Goal: Task Accomplishment & Management: Complete application form

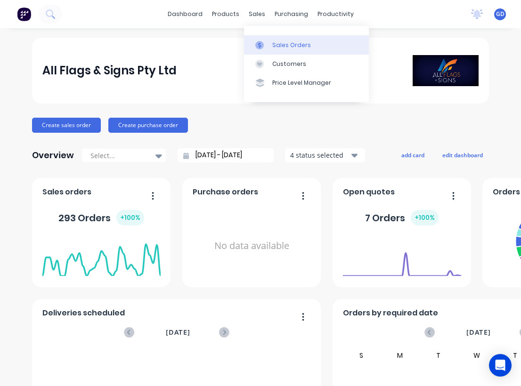
click at [281, 44] on div "Sales Orders" at bounding box center [291, 45] width 39 height 8
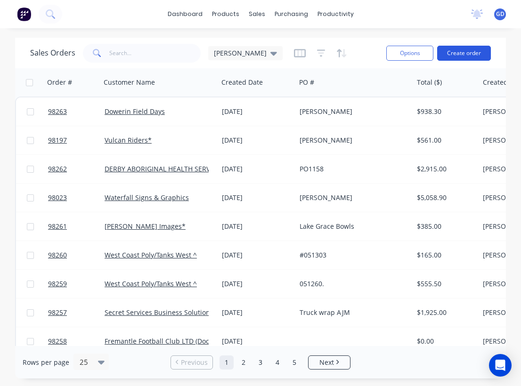
click at [462, 56] on button "Create order" at bounding box center [464, 53] width 54 height 15
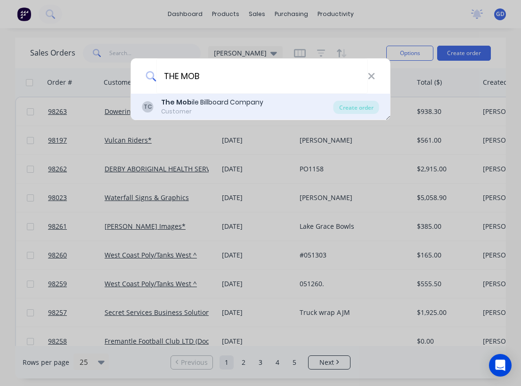
type input "THE MOB"
click at [207, 103] on div "The Mob ile Billboard Company" at bounding box center [212, 103] width 102 height 10
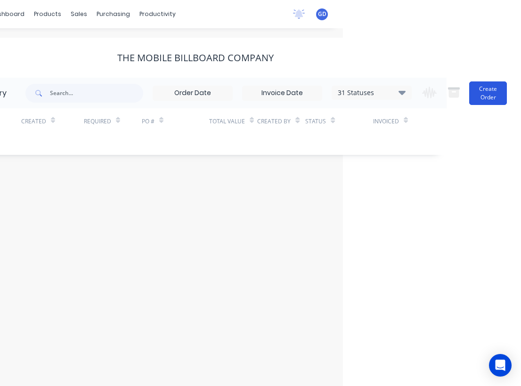
scroll to position [0, 178]
click at [486, 91] on button "Create Order" at bounding box center [488, 94] width 38 height 24
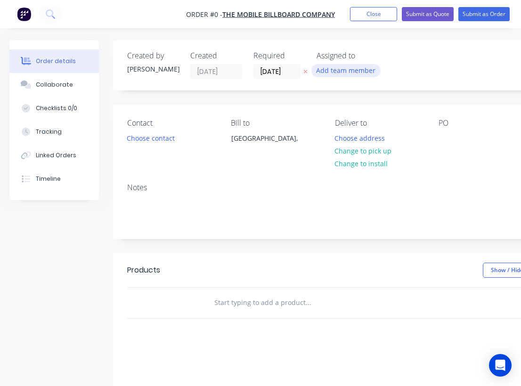
click at [333, 71] on button "Add team member" at bounding box center [345, 70] width 69 height 13
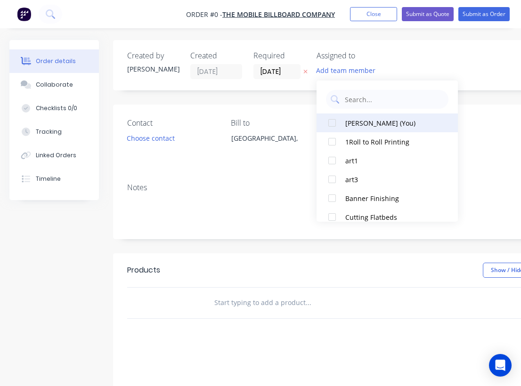
click at [334, 125] on div at bounding box center [332, 123] width 19 height 19
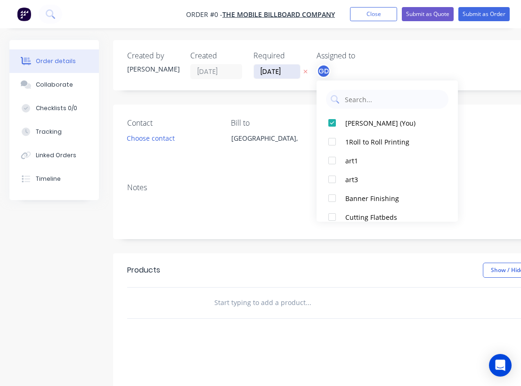
click at [273, 72] on div "Order details Collaborate Checklists 0/0 Tracking Linked Orders Timeline Order …" at bounding box center [327, 299] width 655 height 519
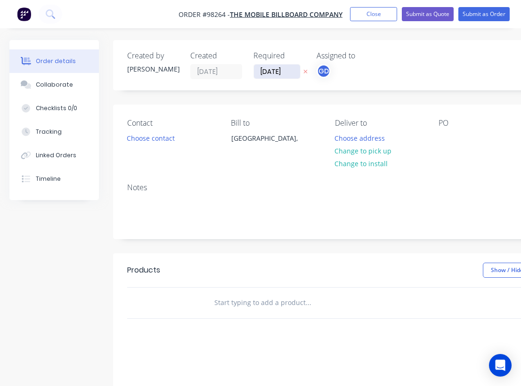
click at [273, 72] on input "15/08/25" at bounding box center [277, 72] width 46 height 14
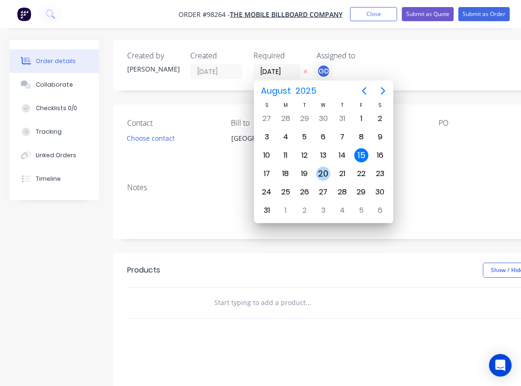
click at [324, 172] on div "20" at bounding box center [323, 174] width 14 height 14
type input "20/08/25"
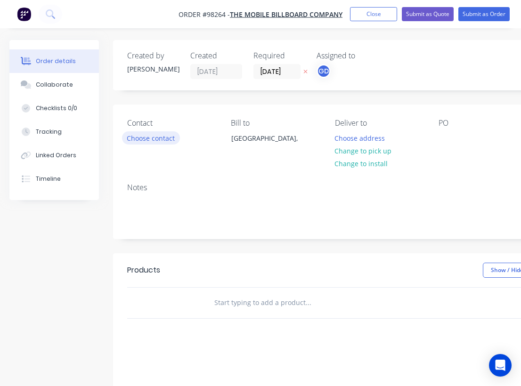
click at [156, 141] on button "Choose contact" at bounding box center [151, 137] width 58 height 13
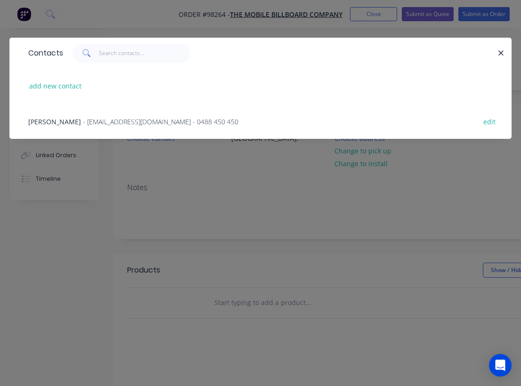
click at [64, 122] on span "John Reardon" at bounding box center [54, 121] width 53 height 9
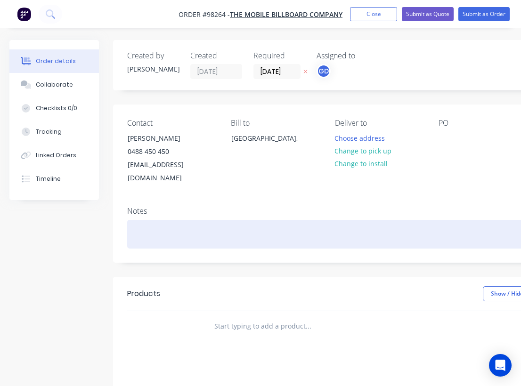
click at [152, 220] on div at bounding box center [379, 234] width 504 height 29
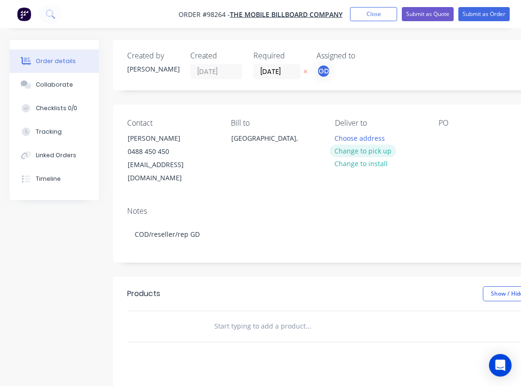
click at [367, 150] on button "Change to pick up" at bounding box center [363, 151] width 67 height 13
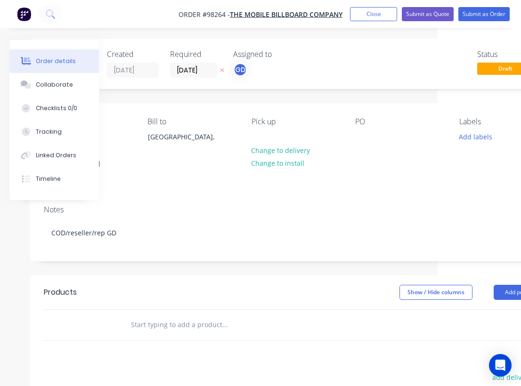
scroll to position [1, 91]
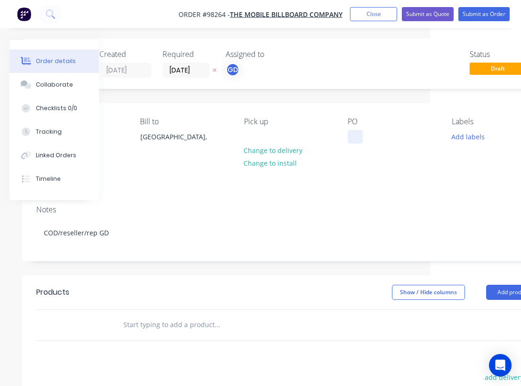
click at [351, 138] on div at bounding box center [355, 137] width 15 height 14
click at [357, 169] on div "PO Winthrop banners" at bounding box center [392, 150] width 89 height 66
click at [471, 138] on button "Add labels" at bounding box center [467, 136] width 43 height 13
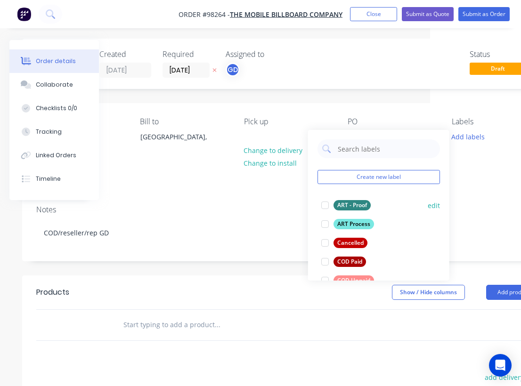
click at [359, 204] on div "ART - Proof" at bounding box center [352, 205] width 37 height 10
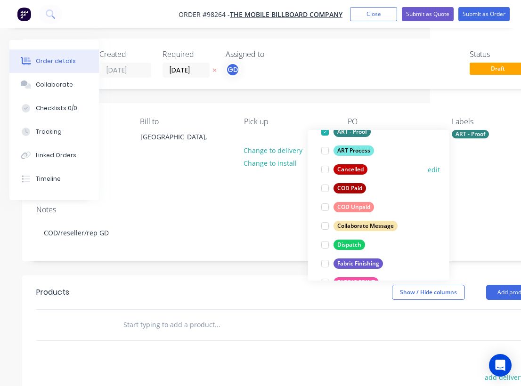
scroll to position [74, 0]
click at [359, 209] on div "COD Unpaid" at bounding box center [354, 207] width 41 height 10
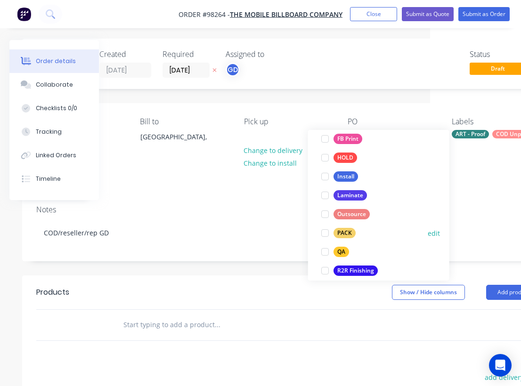
scroll to position [307, 0]
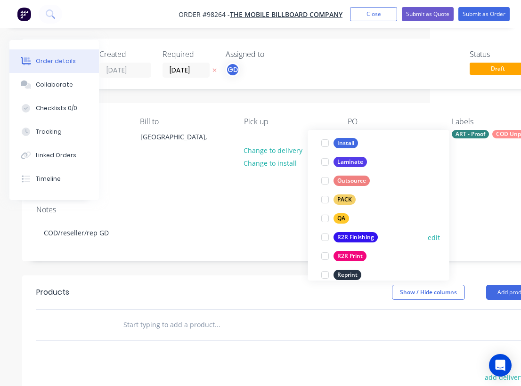
click at [358, 236] on div "R2R Finishing" at bounding box center [356, 237] width 44 height 10
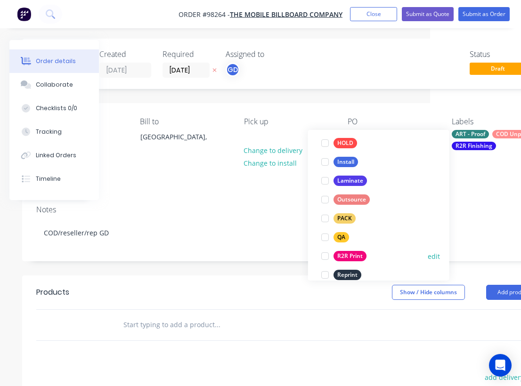
click at [354, 253] on div "R2R Print" at bounding box center [350, 256] width 33 height 10
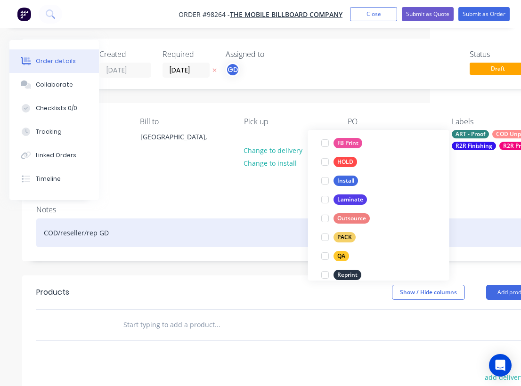
click at [250, 219] on div "COD/reseller/rep GD" at bounding box center [288, 233] width 504 height 29
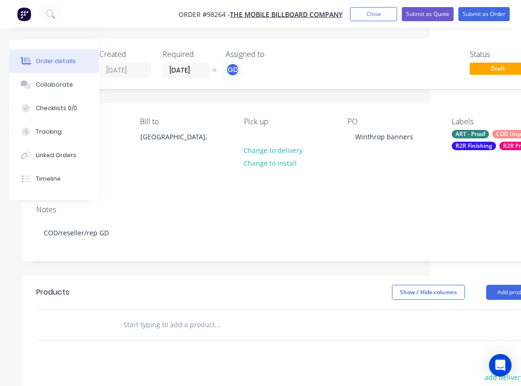
click at [129, 316] on input "text" at bounding box center [217, 325] width 188 height 19
paste input "6100mm x 2800mm finished with kedar (rope) sail tracking – Both Same design. sh…"
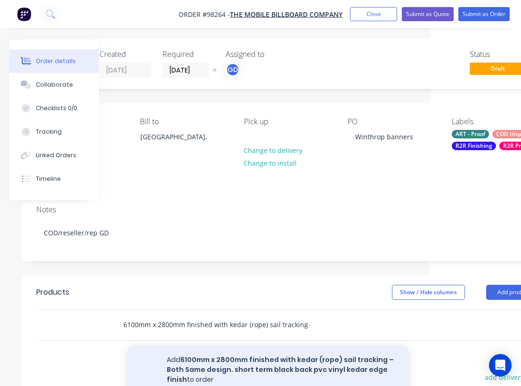
type input "6100mm x 2800mm finished with kedar (rope) sail tracking – Both Same design. sh…"
click at [253, 351] on button "Add 6100mm x 2800mm finished with kedar (rope) sail tracking – Both Same design…" at bounding box center [268, 370] width 283 height 49
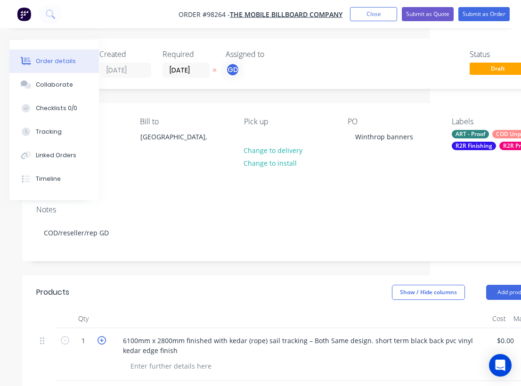
click at [102, 336] on icon "button" at bounding box center [102, 340] width 8 height 8
type input "2"
click at [185, 359] on div at bounding box center [171, 366] width 96 height 14
click at [238, 310] on div at bounding box center [300, 319] width 377 height 19
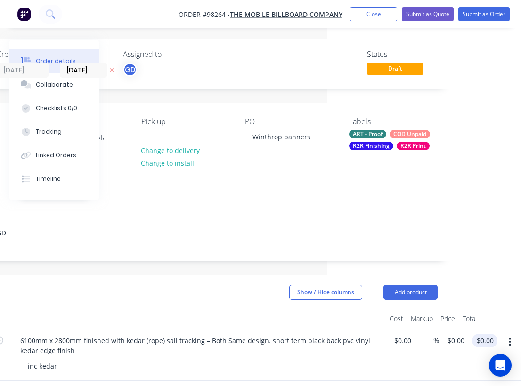
scroll to position [1, 194]
click at [490, 334] on input "0.00" at bounding box center [487, 341] width 22 height 14
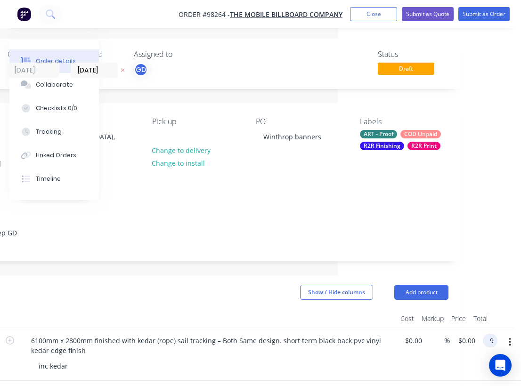
scroll to position [1, 183]
type input "$900.00"
type input "$450.00"
click at [256, 288] on header "Products Show / Hide columns Add product" at bounding box center [196, 293] width 532 height 34
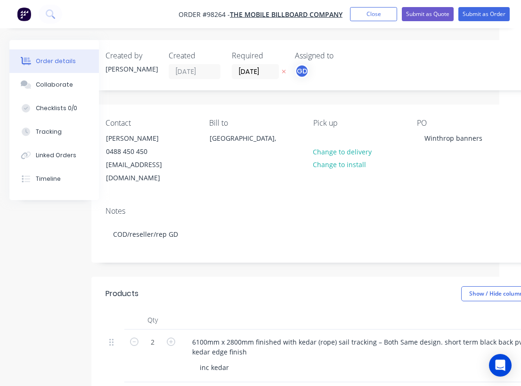
scroll to position [0, 0]
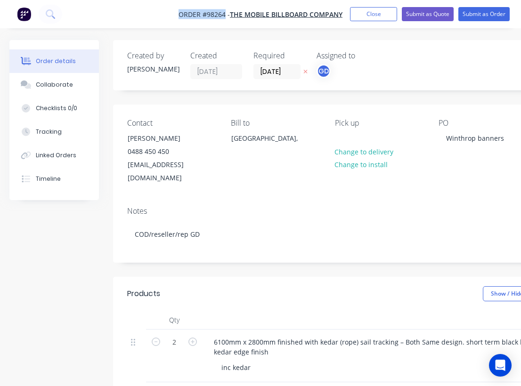
drag, startPoint x: 172, startPoint y: 11, endPoint x: 225, endPoint y: 16, distance: 52.6
click at [225, 16] on nav "Order #98264 - The Mobile Billboard Company Add product Close Submit as Quote S…" at bounding box center [260, 14] width 521 height 28
copy span "Order #98264"
click at [376, 16] on button "Close" at bounding box center [373, 14] width 47 height 14
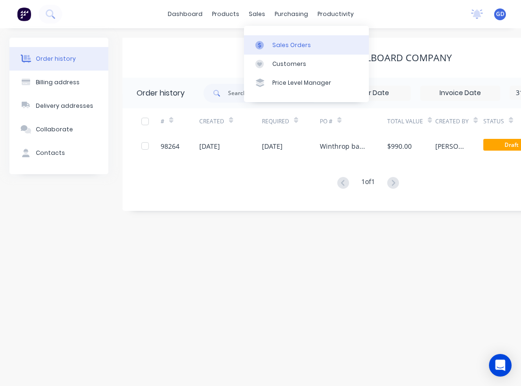
click at [281, 45] on div "Sales Orders" at bounding box center [291, 45] width 39 height 8
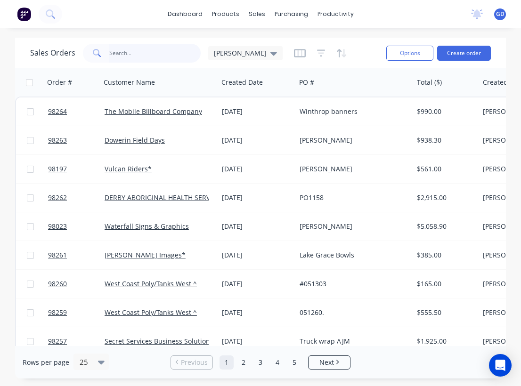
click at [120, 52] on input "text" at bounding box center [155, 53] width 92 height 19
type input "Gino"
